Goal: Information Seeking & Learning: Learn about a topic

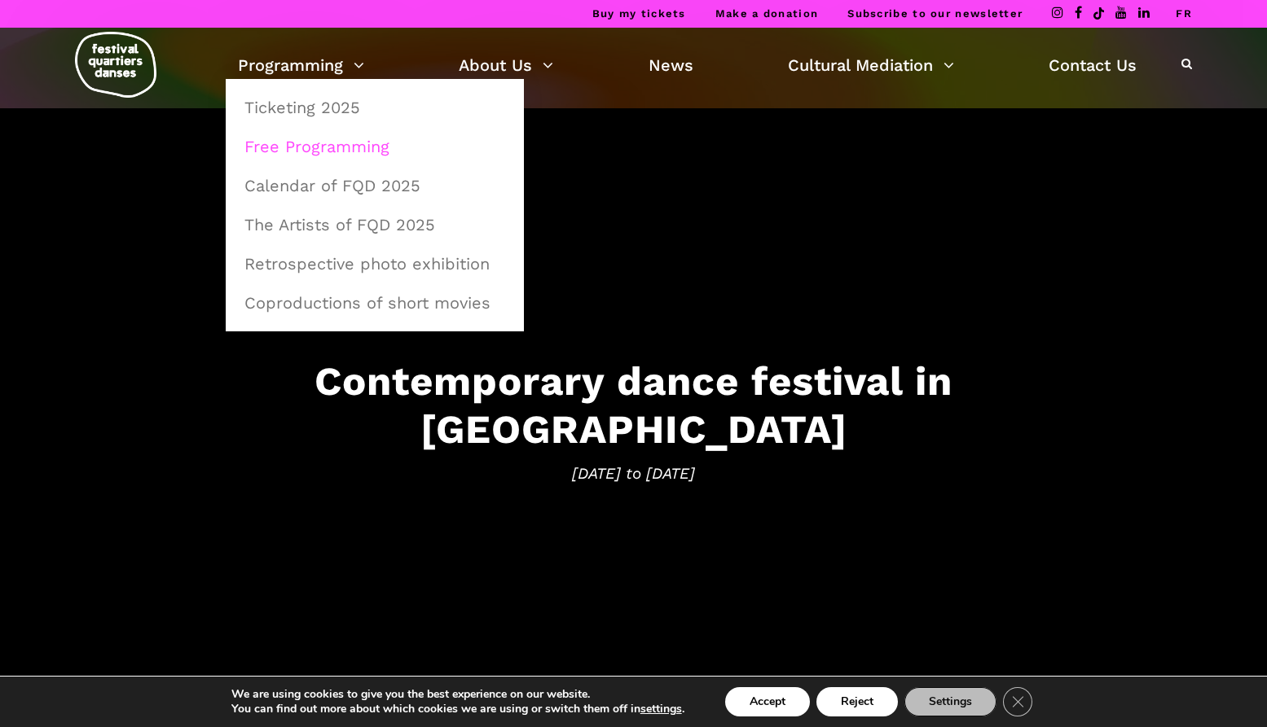
click at [321, 146] on link "Free Programming" at bounding box center [375, 146] width 280 height 37
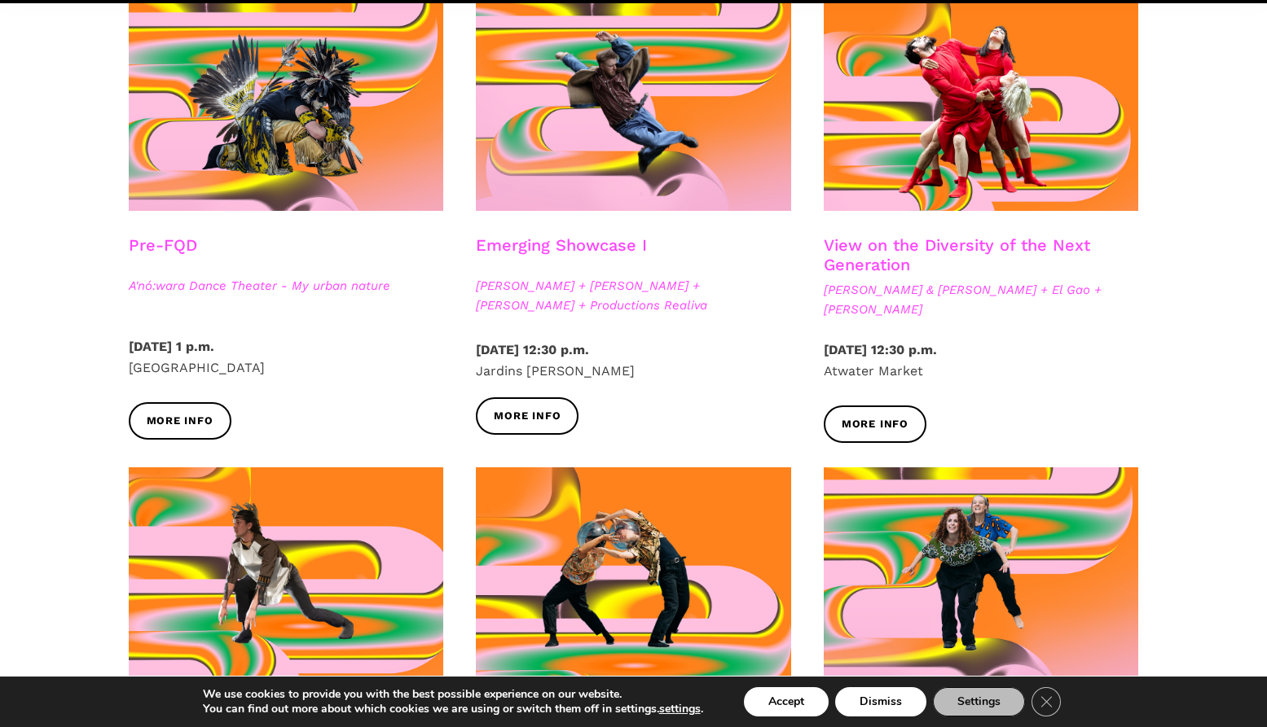
scroll to position [603, 0]
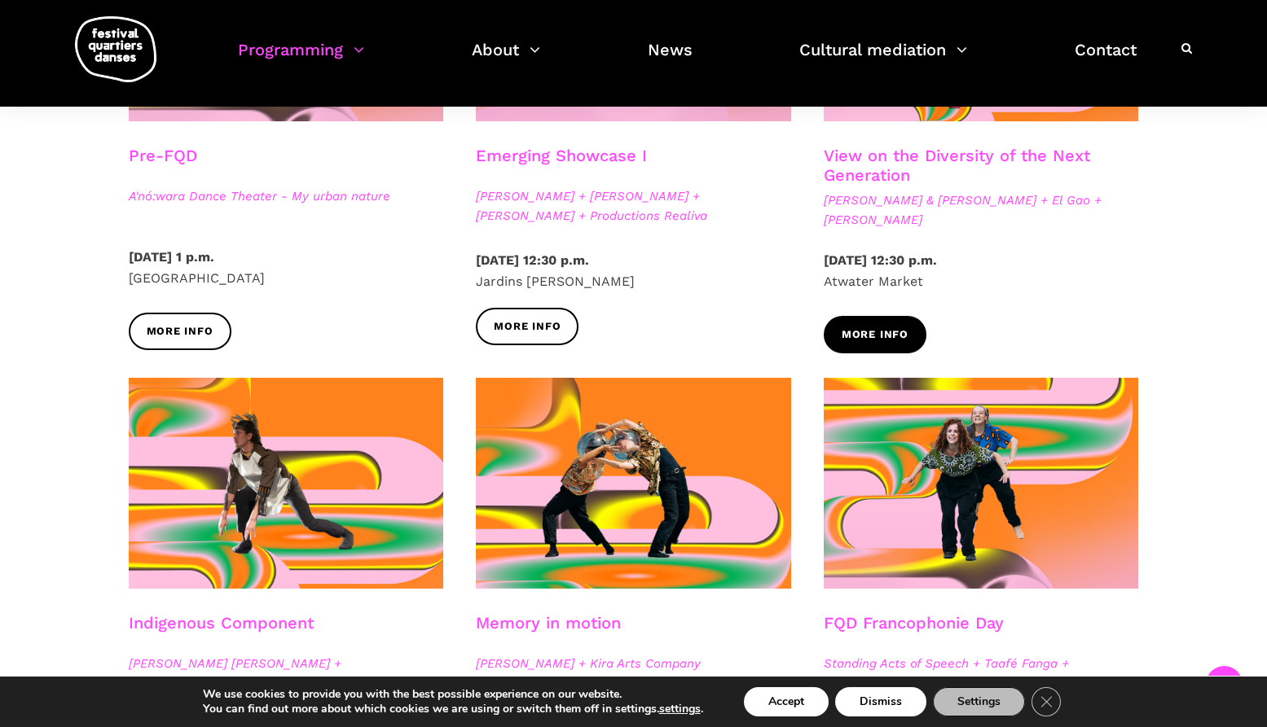
click at [879, 345] on link "More info" at bounding box center [875, 334] width 103 height 37
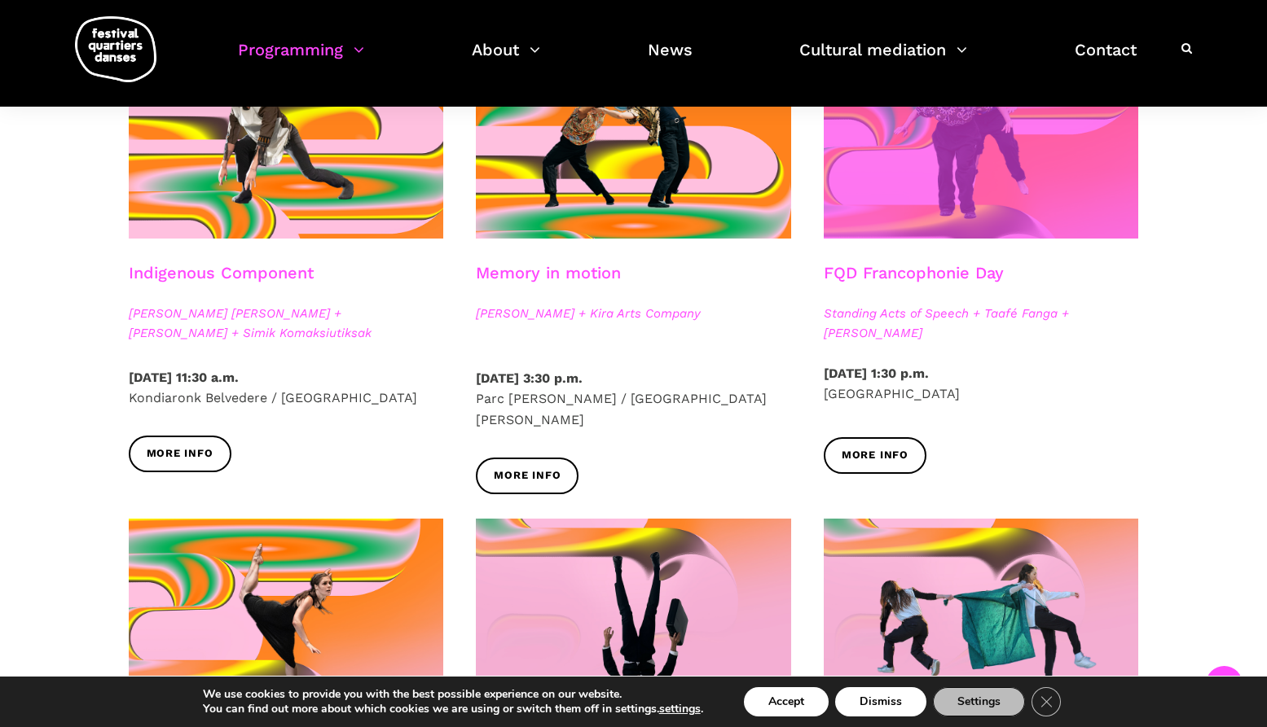
scroll to position [963, 0]
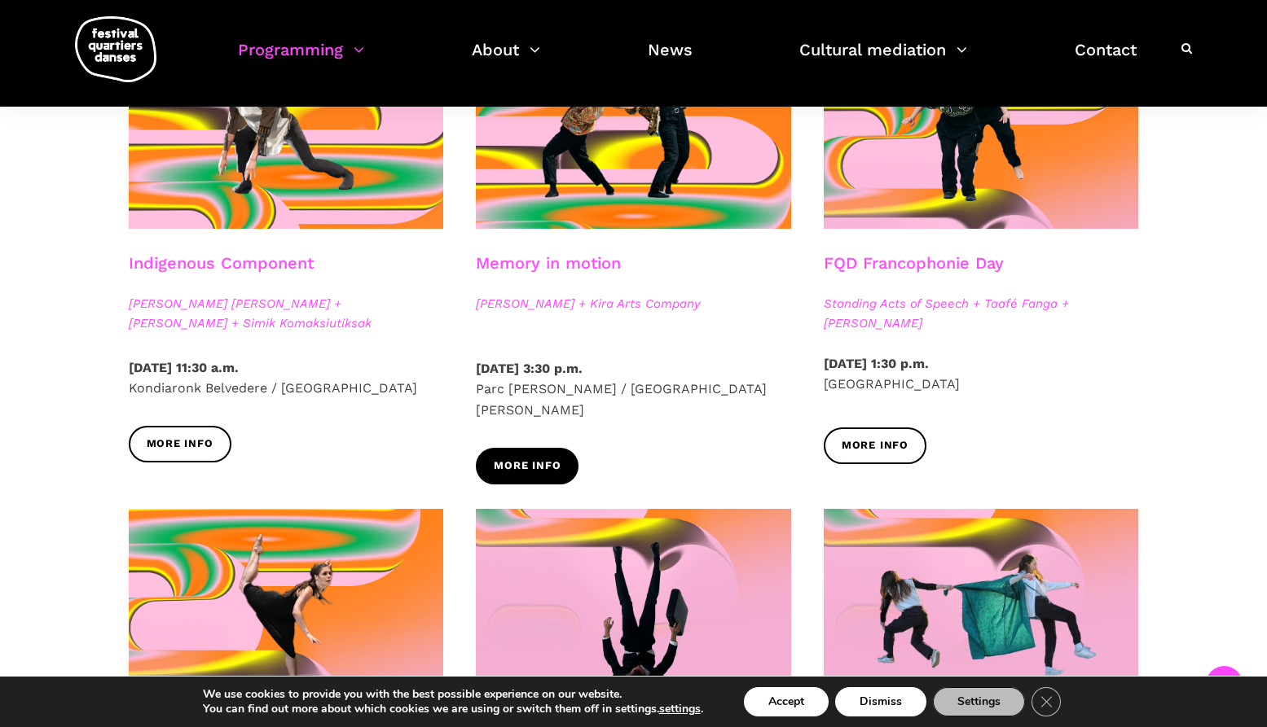
click at [533, 458] on span "More info" at bounding box center [527, 466] width 67 height 17
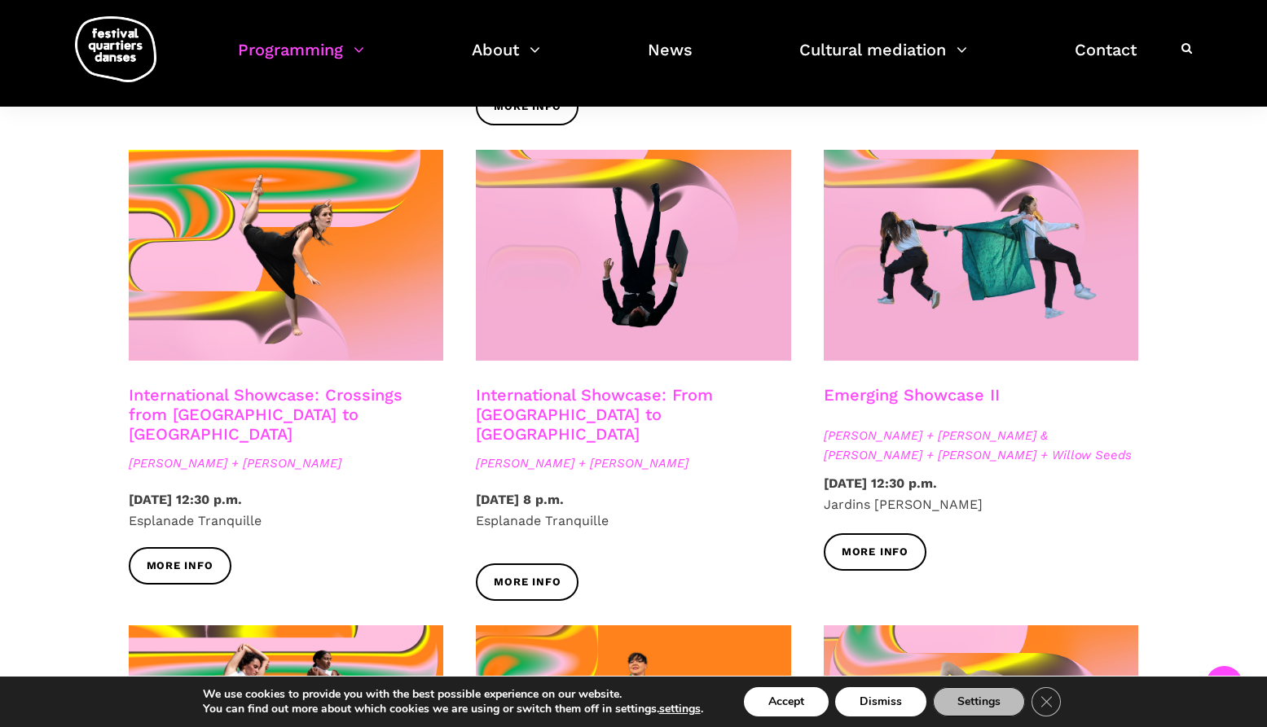
scroll to position [1317, 0]
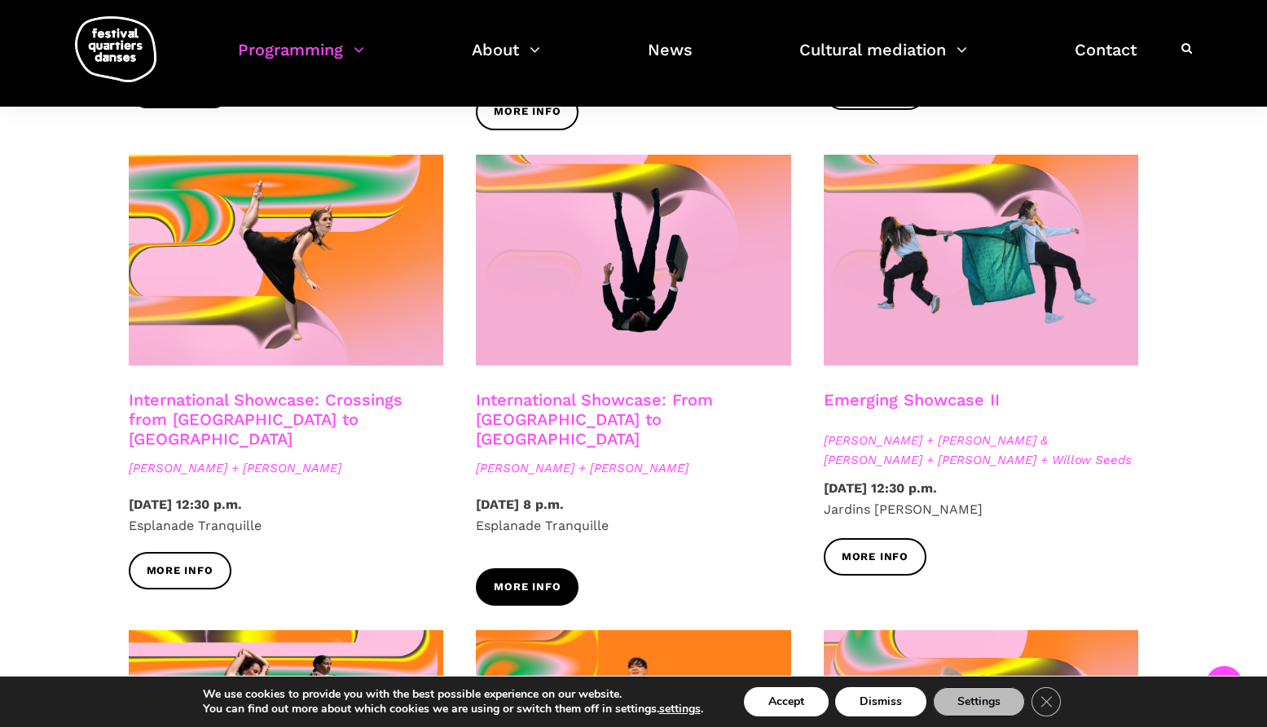
click at [529, 578] on span "More info" at bounding box center [527, 586] width 67 height 17
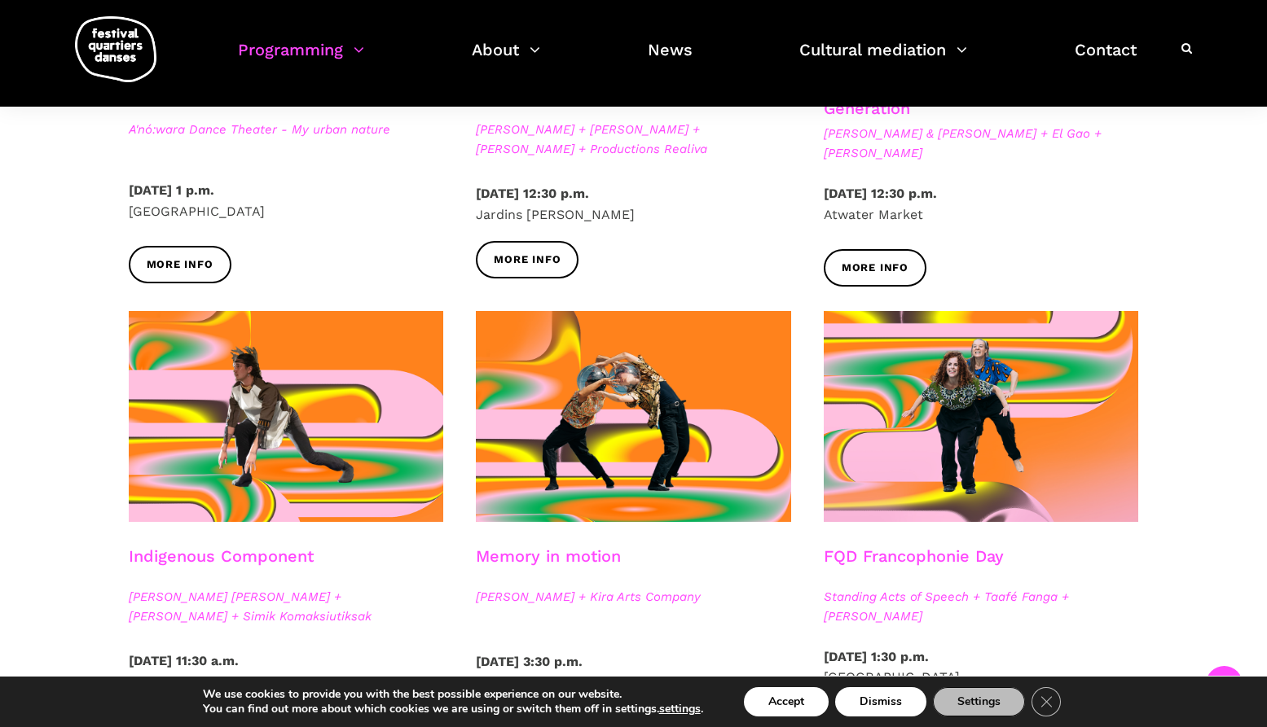
scroll to position [879, 0]
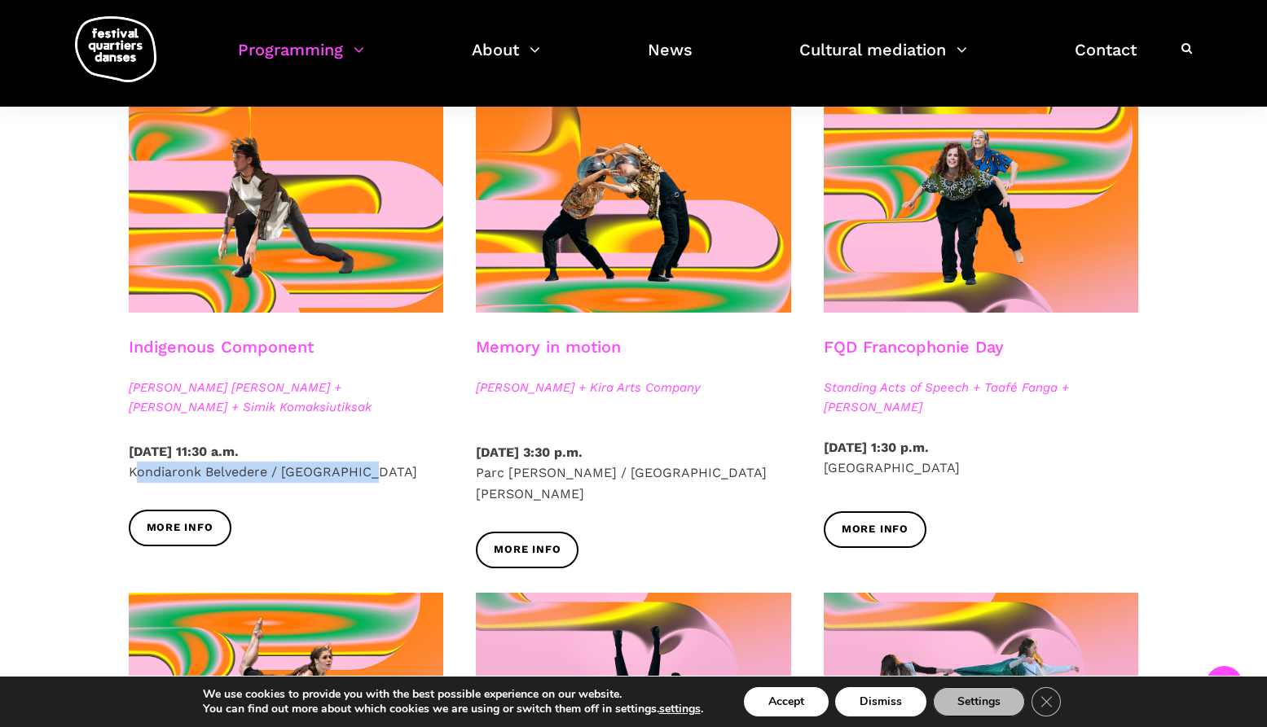
drag, startPoint x: 126, startPoint y: 474, endPoint x: 374, endPoint y: 483, distance: 247.8
click at [374, 483] on div "[DATE] 11:30 a.m. [GEOGRAPHIC_DATA] / [GEOGRAPHIC_DATA]" at bounding box center [286, 476] width 348 height 68
copy font "Kondiaronk Belvedere / [GEOGRAPHIC_DATA]"
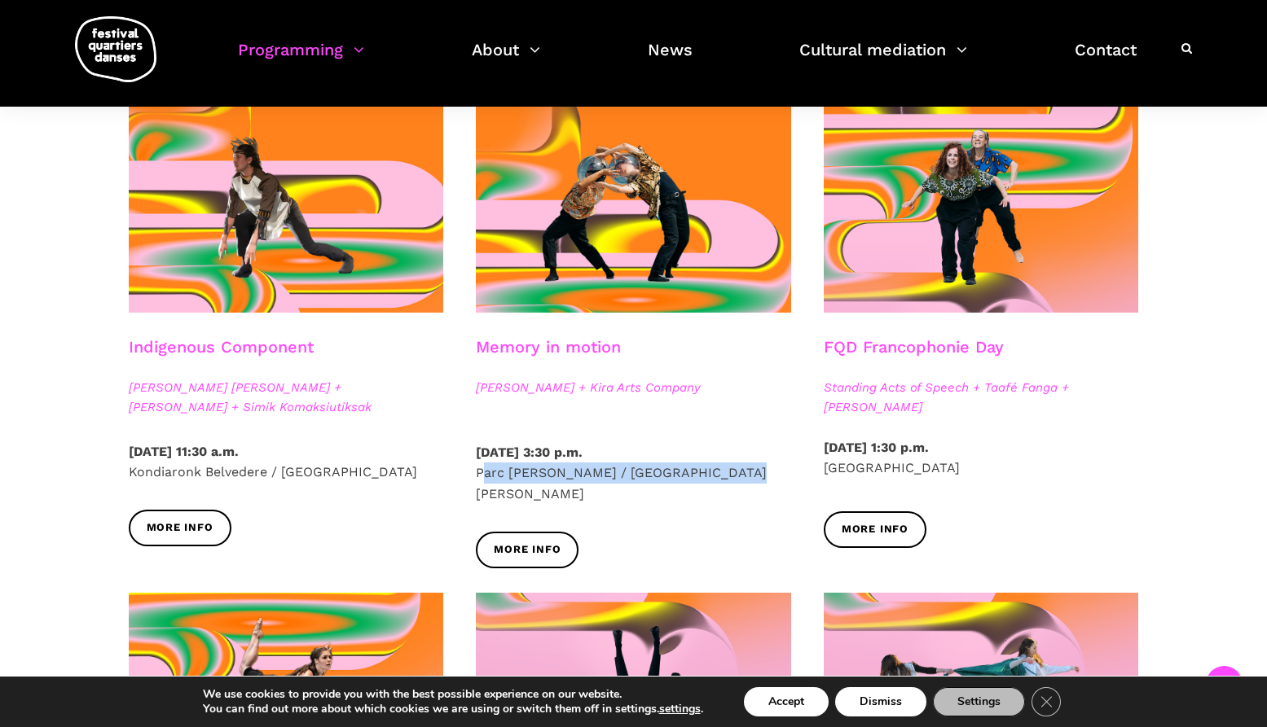
drag, startPoint x: 718, startPoint y: 475, endPoint x: 476, endPoint y: 479, distance: 242.8
click at [476, 479] on p "[DATE] 3:30 p.m. [GEOGRAPHIC_DATA][PERSON_NAME] / [PERSON_NAME]" at bounding box center [633, 473] width 315 height 63
copy font "Parc [PERSON_NAME] / [GEOGRAPHIC_DATA][PERSON_NAME]"
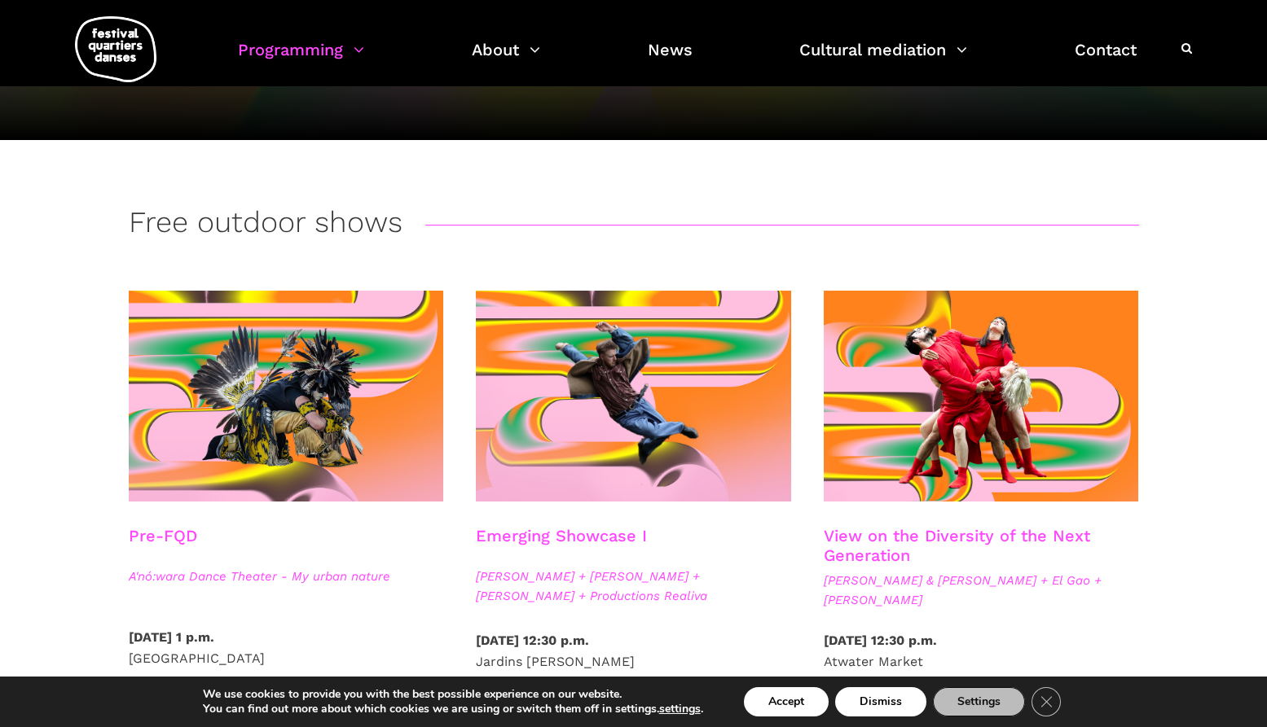
scroll to position [0, 0]
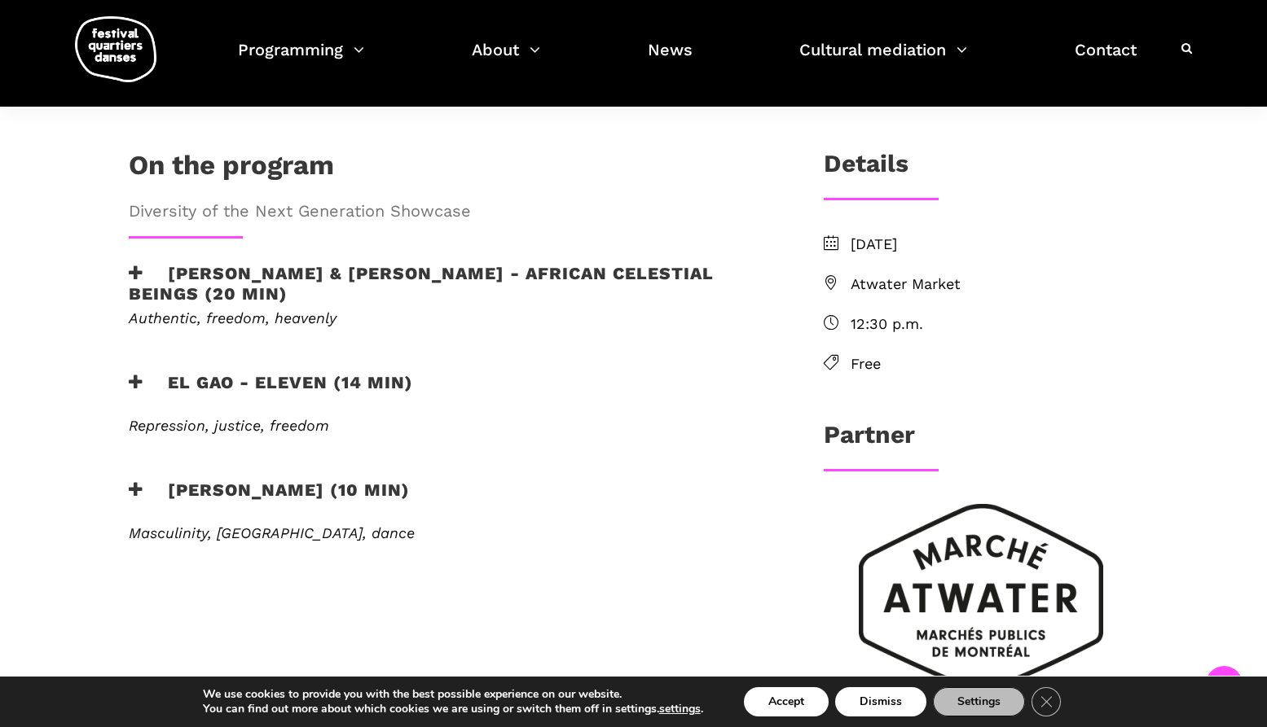
scroll to position [376, 0]
